Goal: Task Accomplishment & Management: Manage account settings

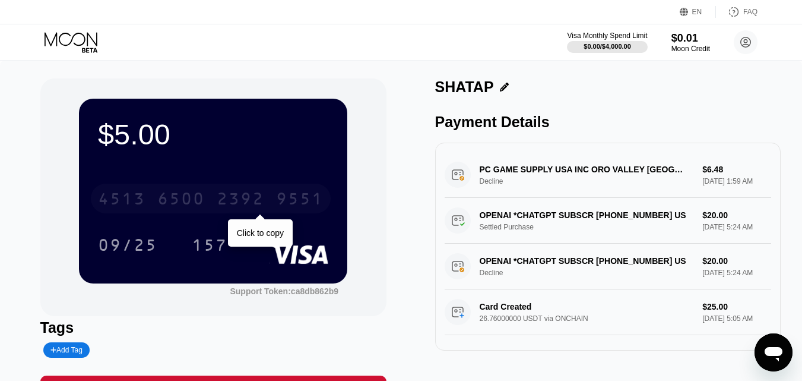
click at [207, 203] on div "[CREDIT_CARD_NUMBER]" at bounding box center [211, 199] width 240 height 30
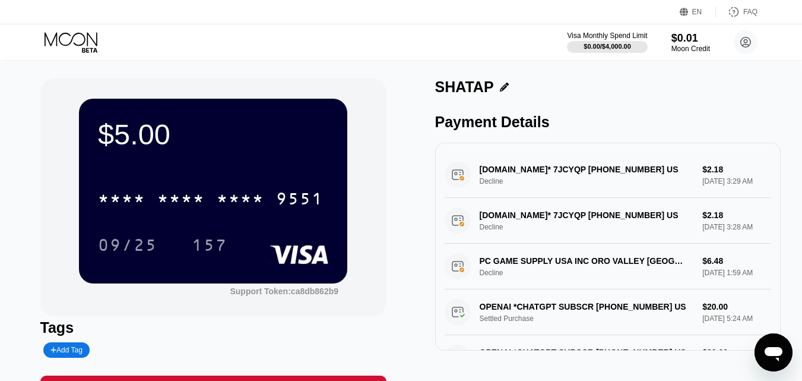
drag, startPoint x: 662, startPoint y: 244, endPoint x: 444, endPoint y: 172, distance: 229.0
click at [445, 172] on div "[DOMAIN_NAME]* 7JCYQP [PHONE_NUMBER] US Decline $2.18 [DATE] 3:29 AM [DOMAIN_NA…" at bounding box center [608, 289] width 327 height 274
click at [748, 45] on icon at bounding box center [746, 42] width 7 height 7
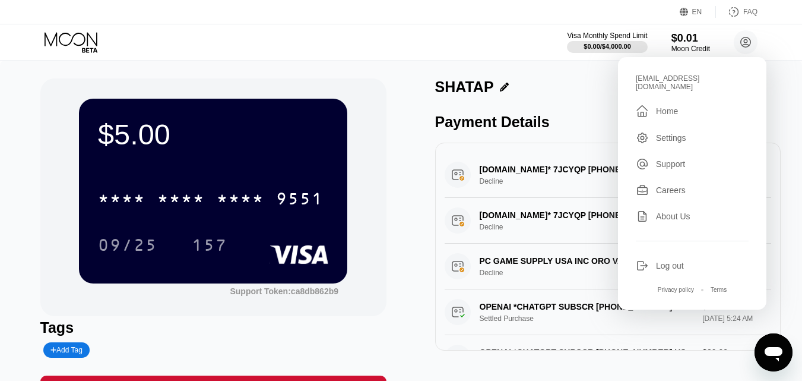
click at [659, 133] on div "Settings" at bounding box center [671, 138] width 30 height 10
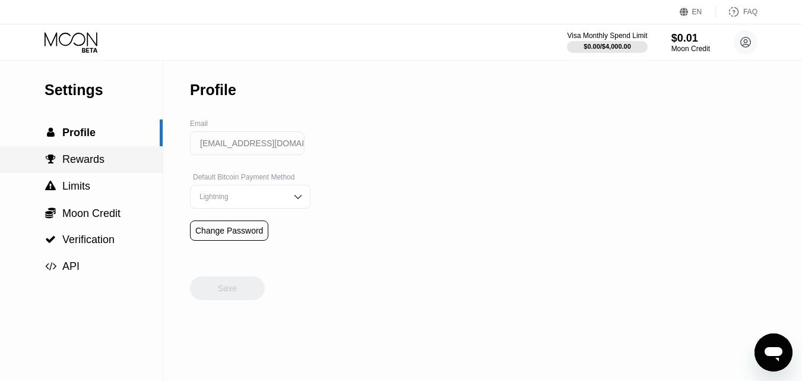
click at [85, 164] on span "Rewards" at bounding box center [83, 159] width 42 height 12
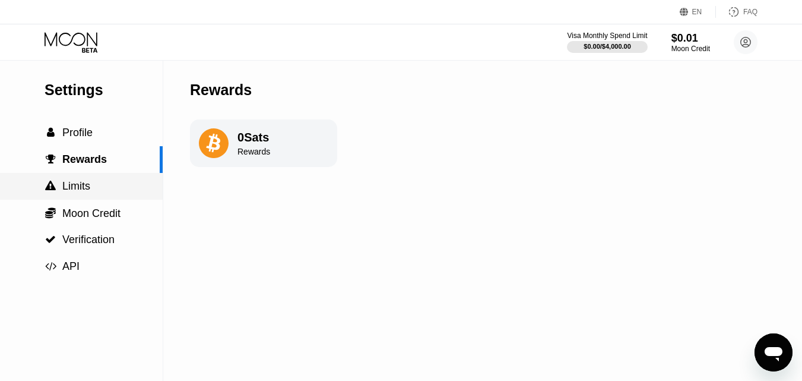
click at [86, 187] on span "Limits" at bounding box center [76, 186] width 28 height 12
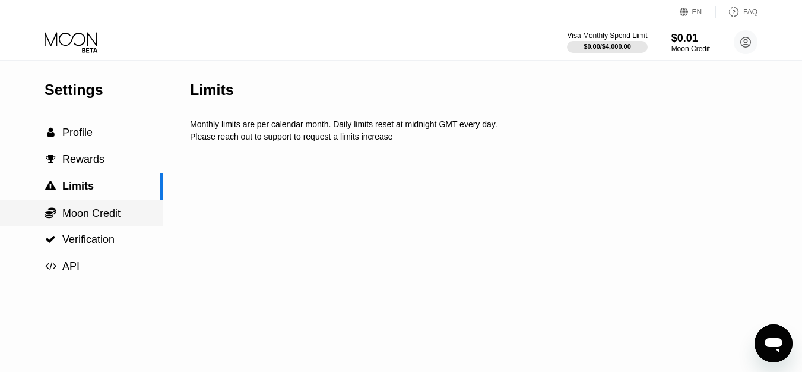
click at [102, 214] on span "Moon Credit" at bounding box center [91, 213] width 58 height 12
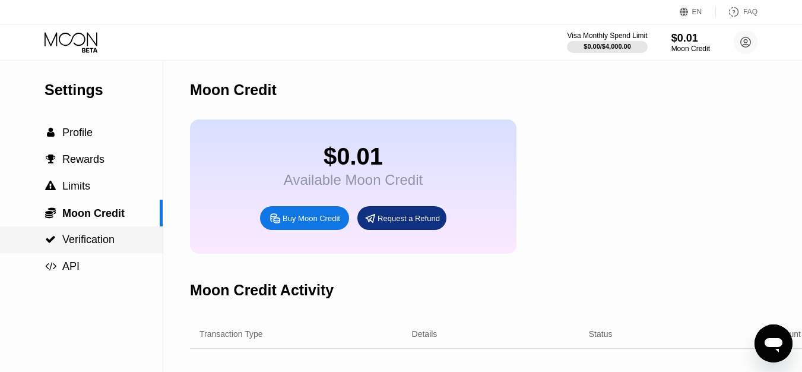
click at [112, 243] on span "Verification" at bounding box center [88, 239] width 52 height 12
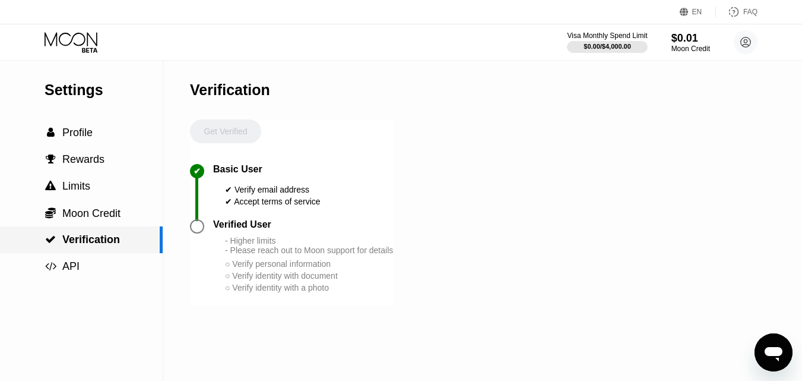
click at [75, 261] on div " API" at bounding box center [81, 266] width 163 height 27
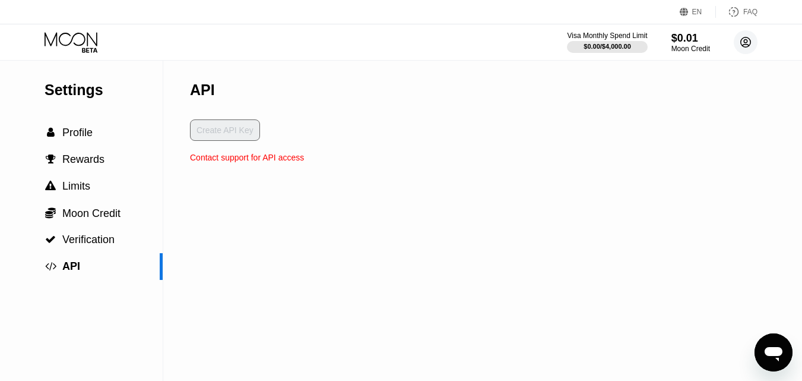
click at [750, 49] on circle at bounding box center [746, 42] width 24 height 24
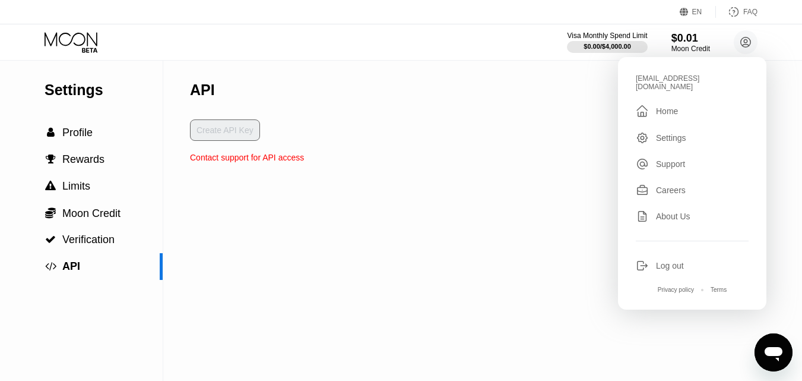
click at [655, 104] on div "" at bounding box center [646, 111] width 20 height 14
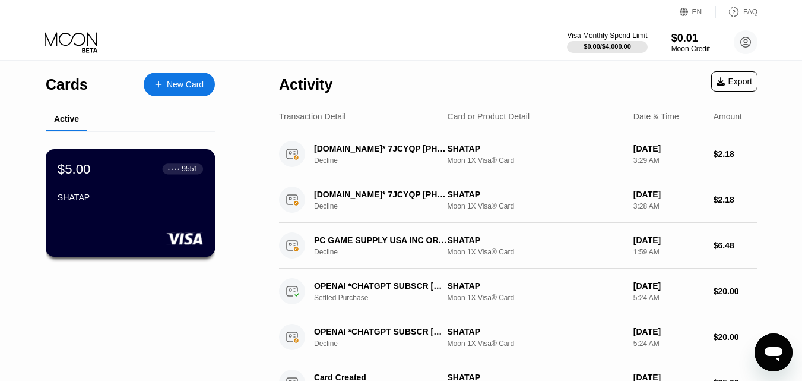
click at [133, 207] on div "SHATAP" at bounding box center [131, 199] width 146 height 14
